Goal: Task Accomplishment & Management: Manage account settings

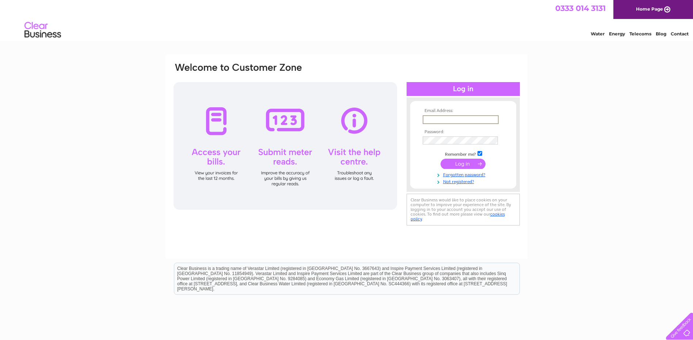
click at [428, 119] on input "text" at bounding box center [461, 119] width 76 height 9
type input "invoice@rallyservices.co.uk"
click at [461, 164] on input "submit" at bounding box center [463, 164] width 45 height 10
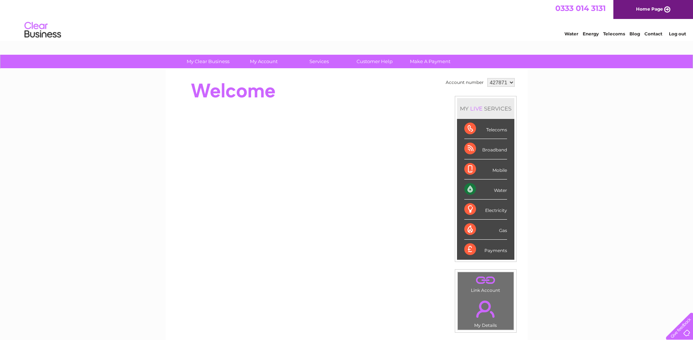
click at [498, 190] on div "Water" at bounding box center [485, 190] width 43 height 20
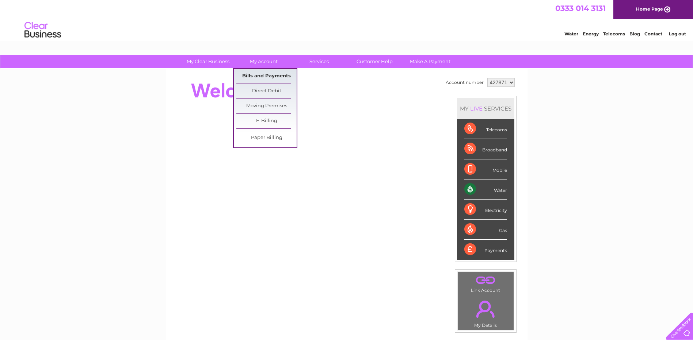
click at [256, 73] on link "Bills and Payments" at bounding box center [266, 76] width 60 height 15
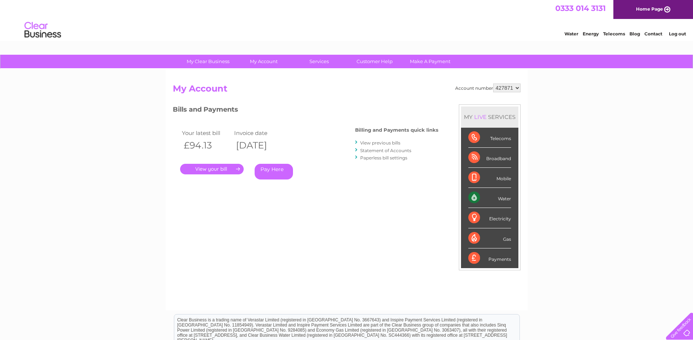
click at [235, 169] on link "." at bounding box center [212, 169] width 64 height 11
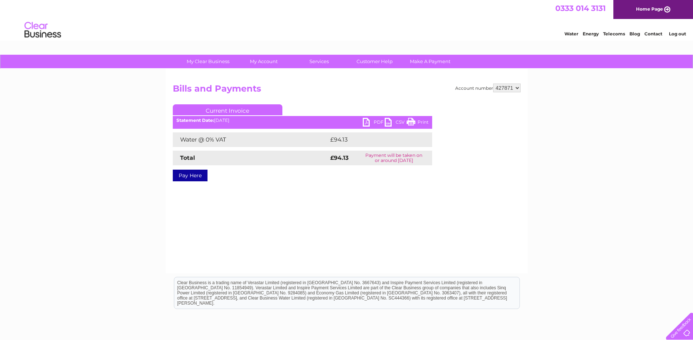
click at [374, 122] on link "PDF" at bounding box center [374, 123] width 22 height 11
